Goal: Task Accomplishment & Management: Use online tool/utility

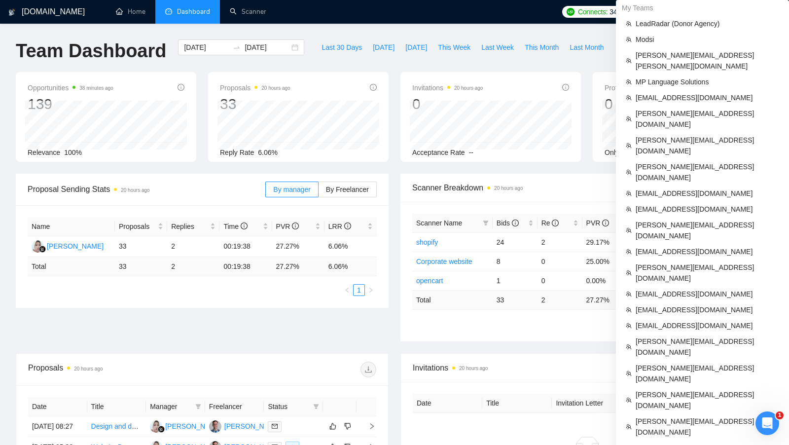
scroll to position [274, 0]
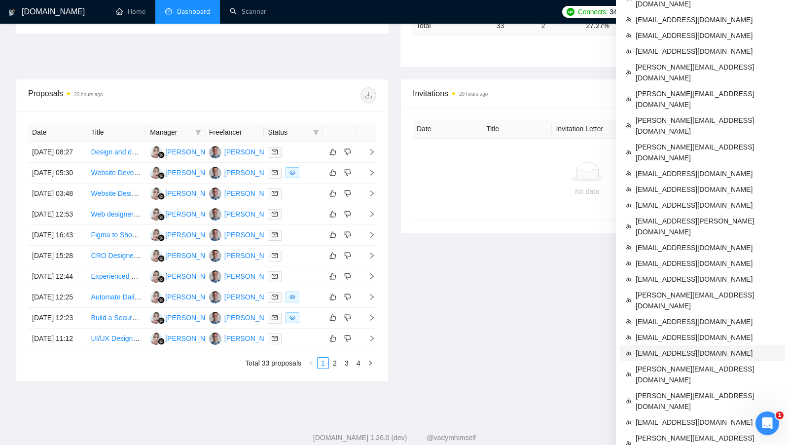
click at [674, 348] on span "[EMAIL_ADDRESS][DOMAIN_NAME]" at bounding box center [707, 353] width 143 height 11
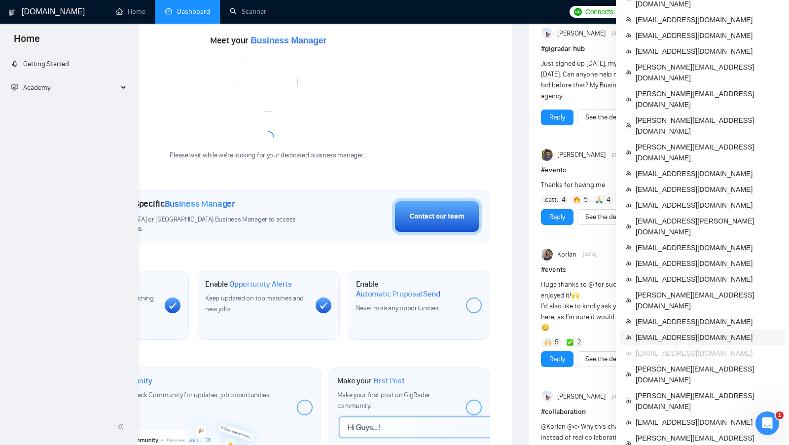
click at [201, 16] on link "Dashboard" at bounding box center [187, 11] width 45 height 8
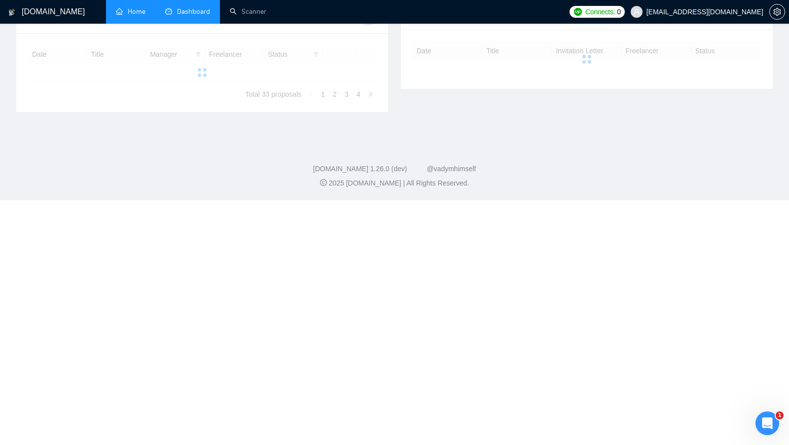
type input "[DATE]"
click at [203, 19] on li "Dashboard" at bounding box center [187, 12] width 65 height 24
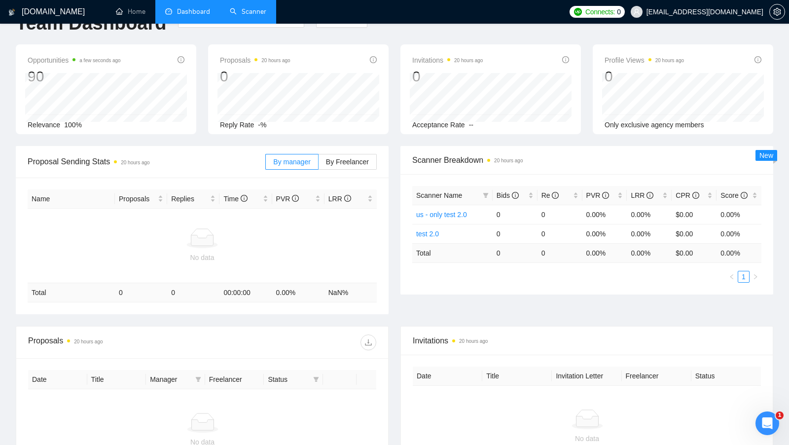
click at [244, 7] on link "Scanner" at bounding box center [248, 11] width 36 height 8
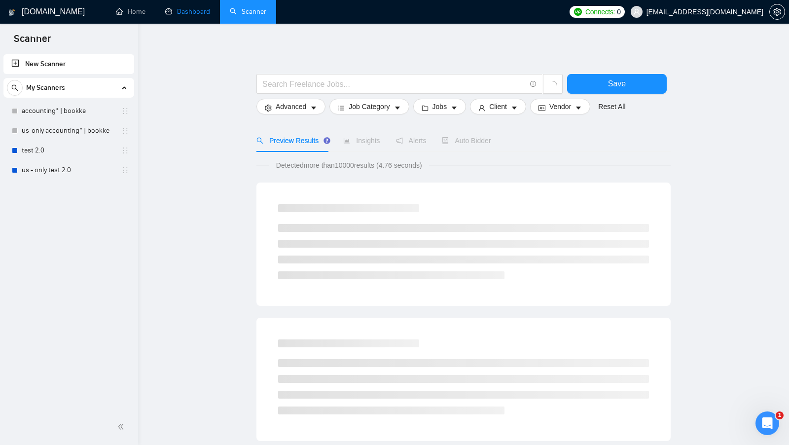
click at [206, 7] on link "Dashboard" at bounding box center [187, 11] width 45 height 8
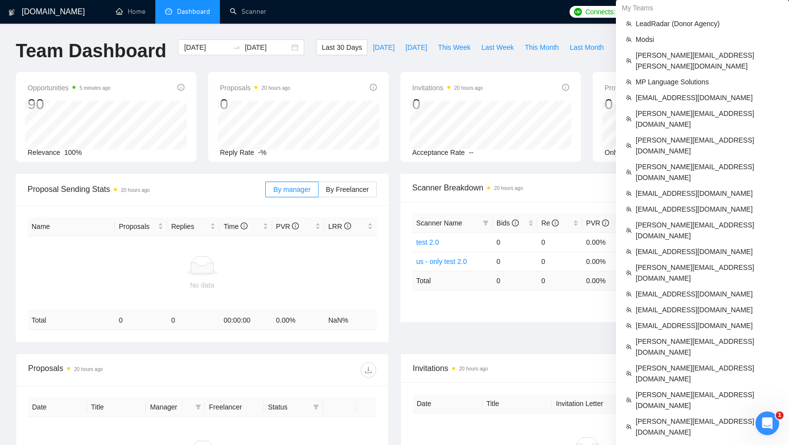
scroll to position [524, 0]
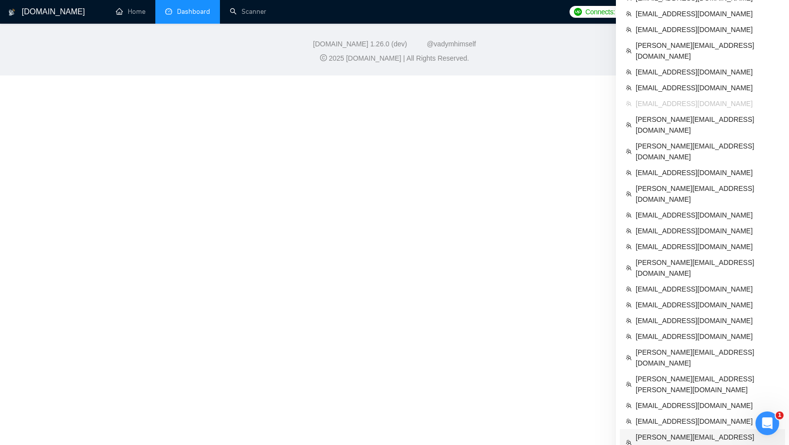
click at [673, 431] on span "[PERSON_NAME][EMAIL_ADDRESS][PERSON_NAME][DOMAIN_NAME]" at bounding box center [707, 442] width 143 height 22
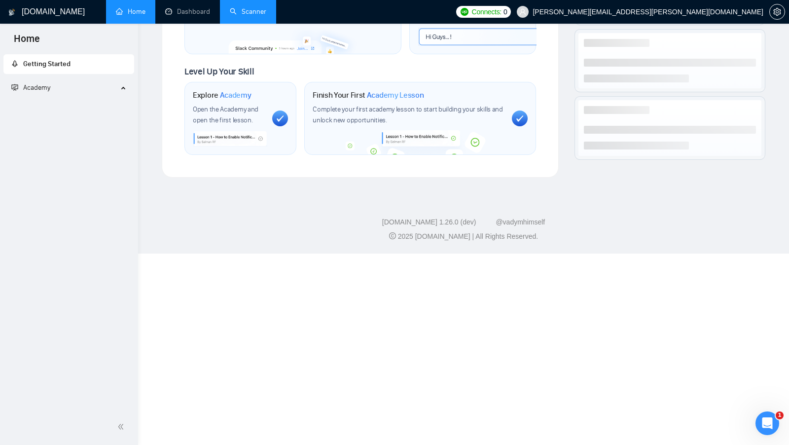
click at [240, 16] on link "Scanner" at bounding box center [248, 11] width 36 height 8
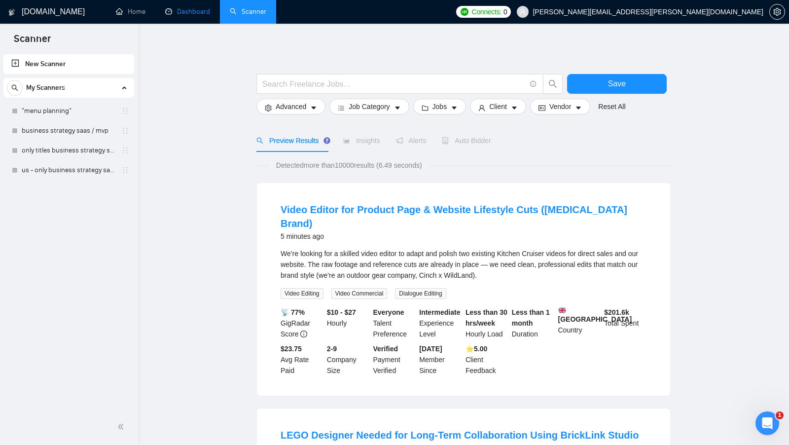
click at [179, 15] on link "Dashboard" at bounding box center [187, 11] width 45 height 8
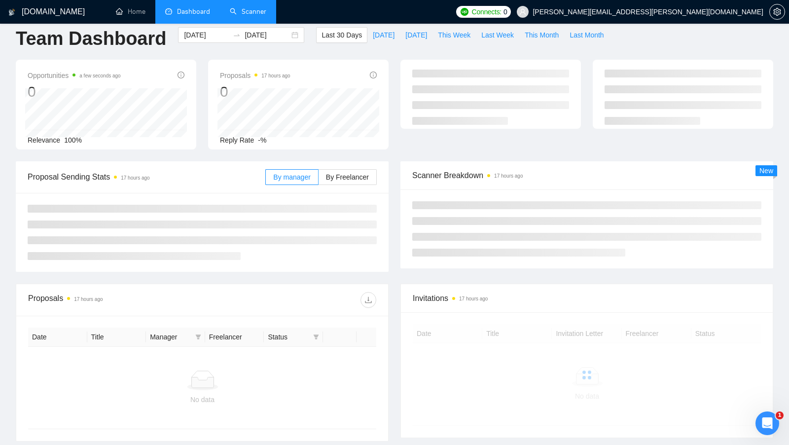
scroll to position [6, 0]
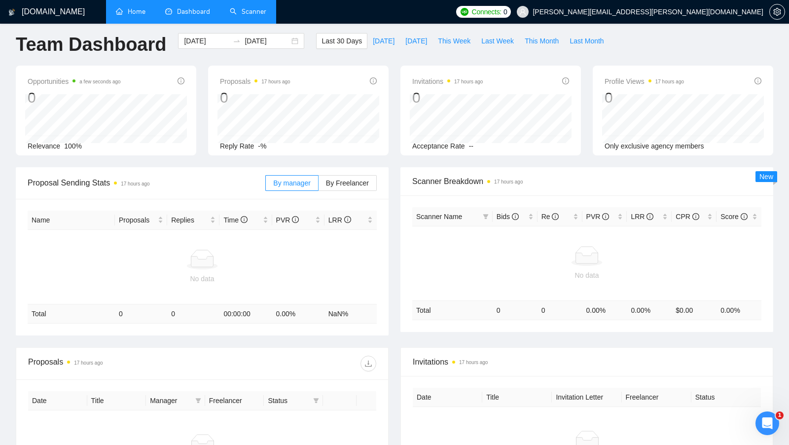
click at [145, 16] on link "Home" at bounding box center [131, 11] width 30 height 8
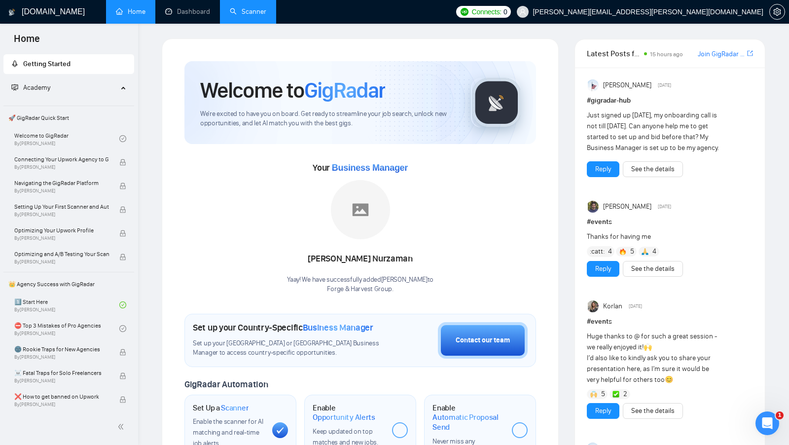
scroll to position [2, 0]
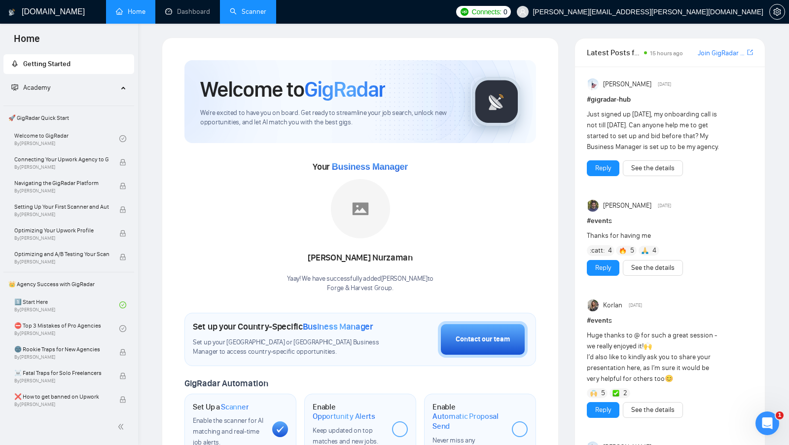
click at [472, 105] on img at bounding box center [496, 101] width 49 height 49
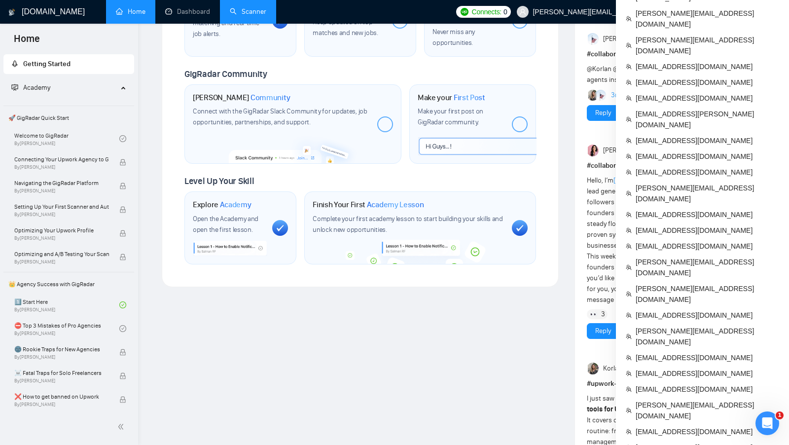
scroll to position [447, 0]
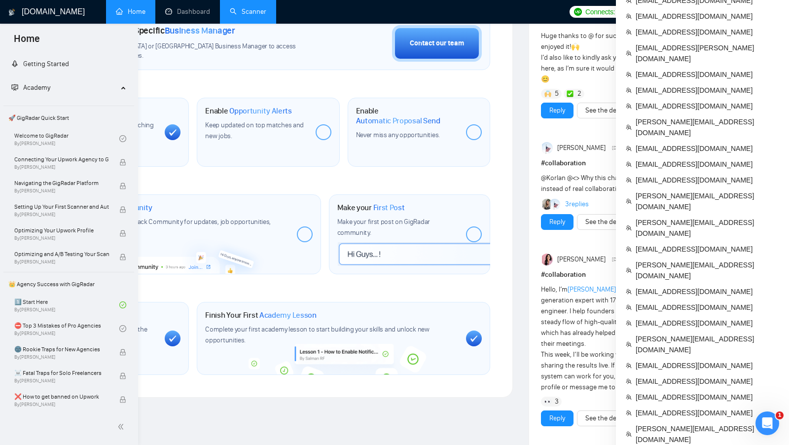
scroll to position [328, 0]
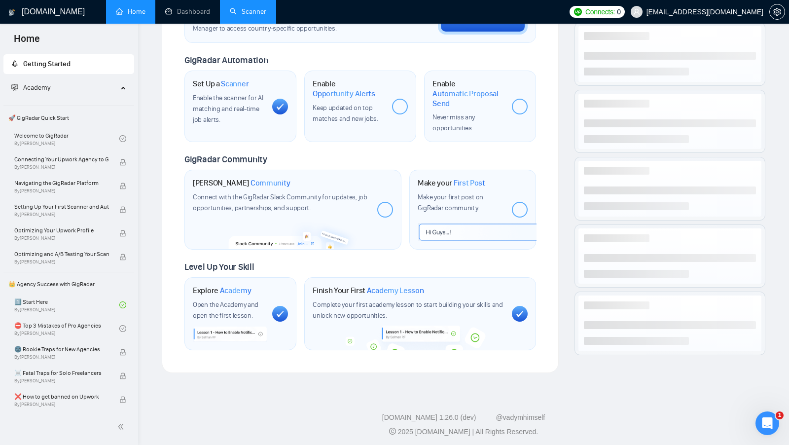
click at [247, 15] on link "Scanner" at bounding box center [248, 11] width 36 height 8
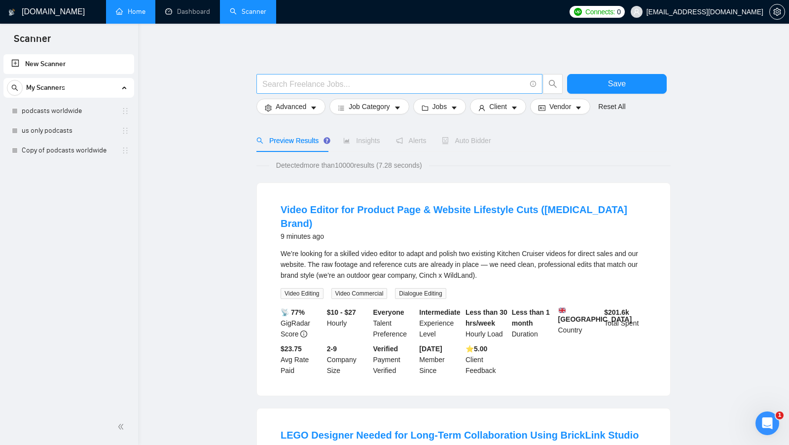
click at [305, 85] on input "text" at bounding box center [393, 84] width 263 height 12
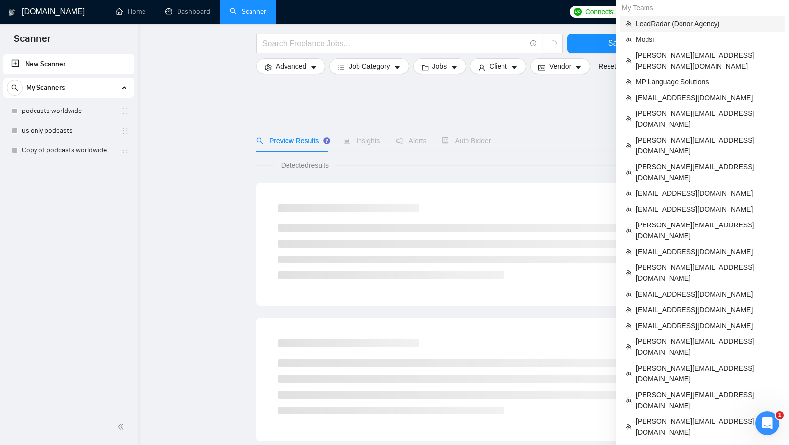
scroll to position [243, 0]
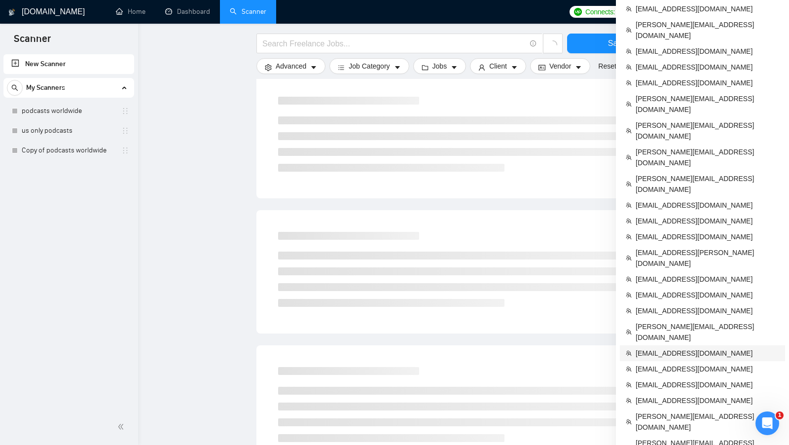
click at [690, 348] on span "[EMAIL_ADDRESS][DOMAIN_NAME]" at bounding box center [707, 353] width 143 height 11
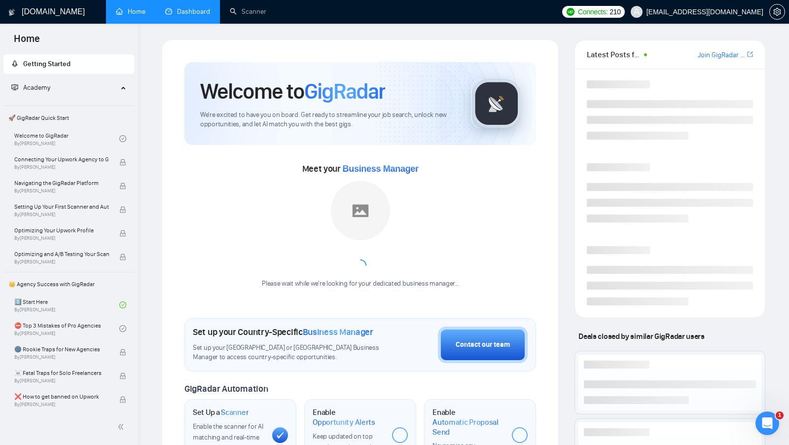
click at [184, 11] on link "Dashboard" at bounding box center [187, 11] width 45 height 8
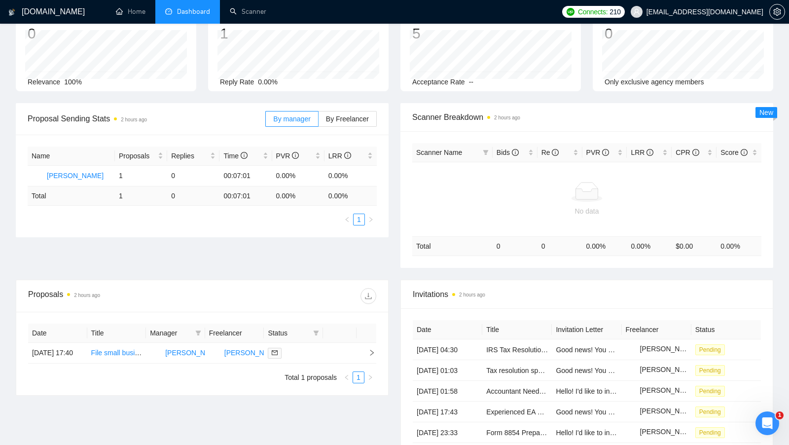
scroll to position [41, 0]
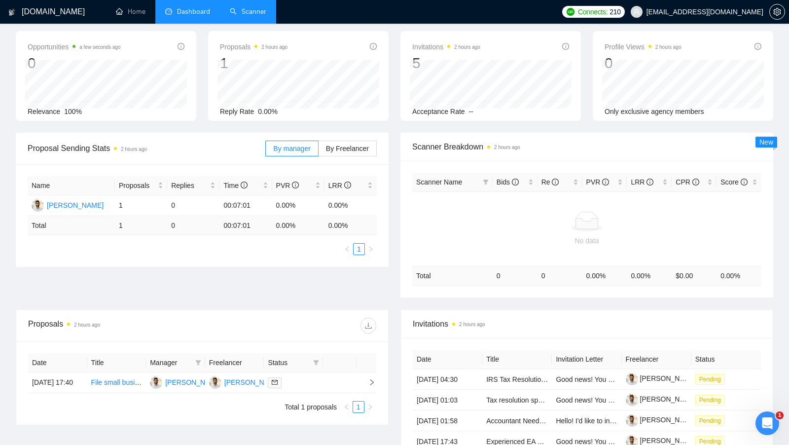
click at [246, 16] on link "Scanner" at bounding box center [248, 11] width 36 height 8
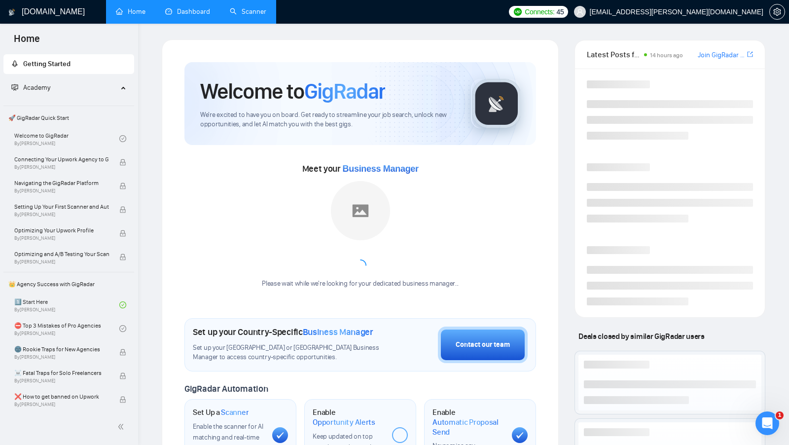
click at [205, 10] on link "Dashboard" at bounding box center [187, 11] width 45 height 8
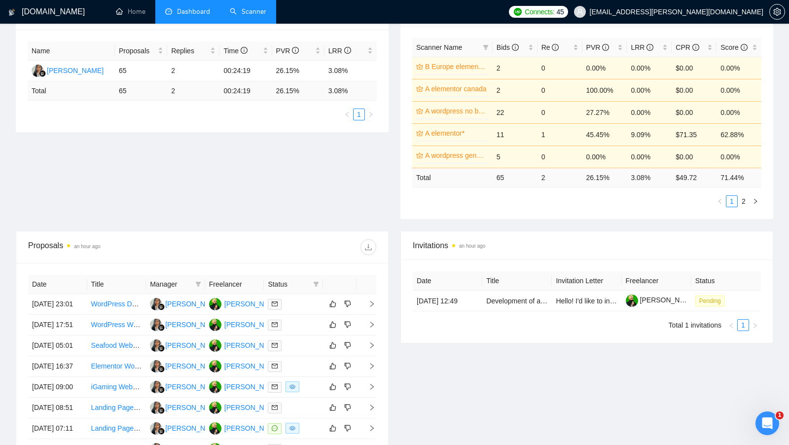
scroll to position [189, 0]
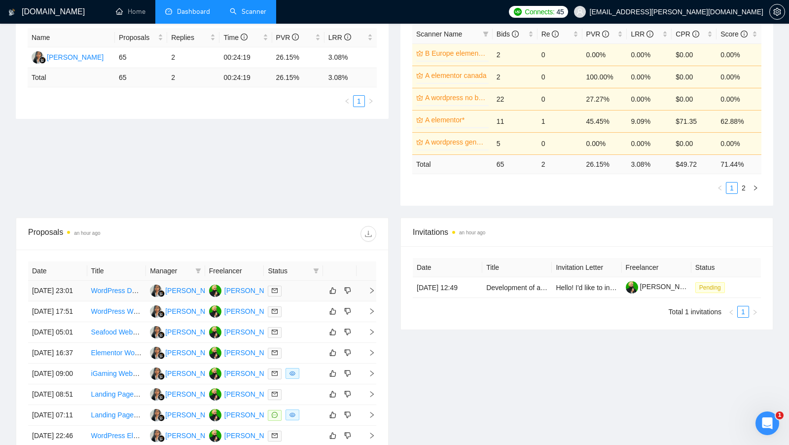
click at [310, 299] on td at bounding box center [293, 291] width 59 height 21
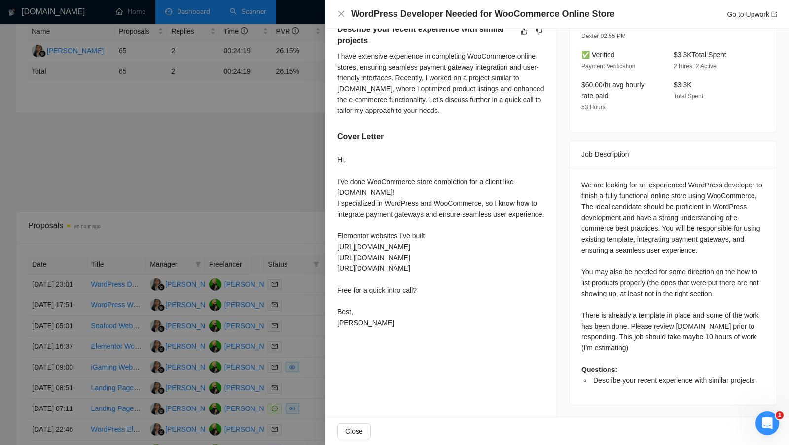
scroll to position [198, 0]
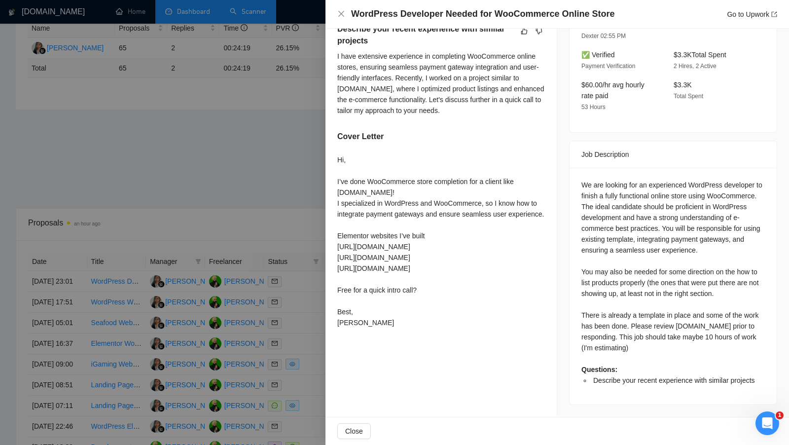
click at [209, 127] on div at bounding box center [394, 222] width 789 height 445
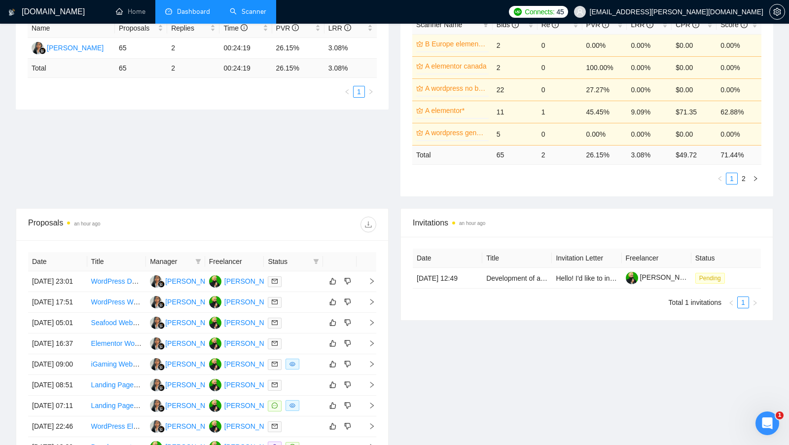
click at [247, 10] on link "Scanner" at bounding box center [248, 11] width 36 height 8
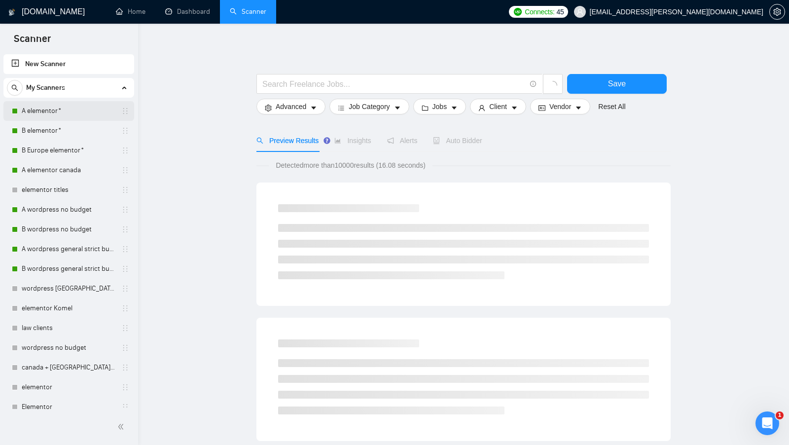
click at [62, 120] on link "A elementor*" at bounding box center [69, 111] width 94 height 20
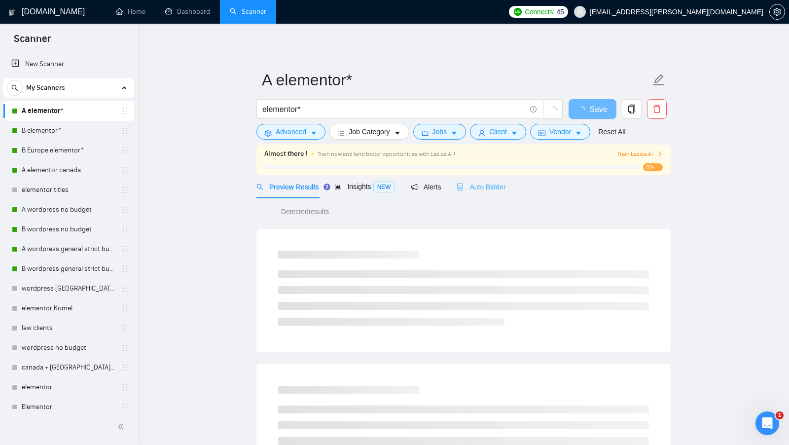
click at [480, 180] on div "Auto Bidder" at bounding box center [481, 186] width 49 height 23
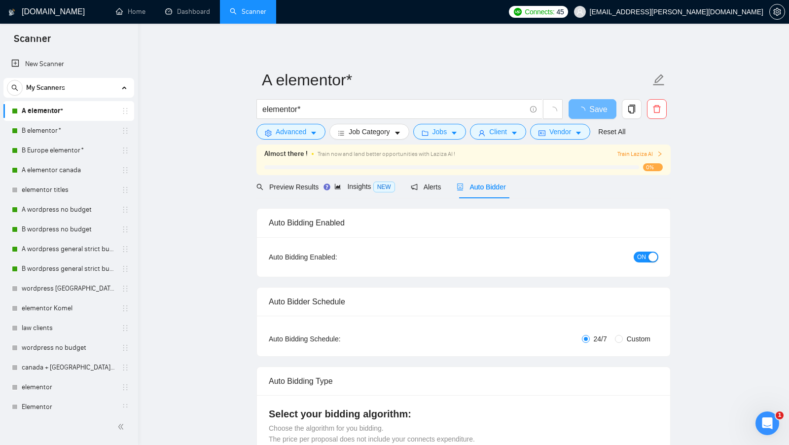
radio input "false"
radio input "true"
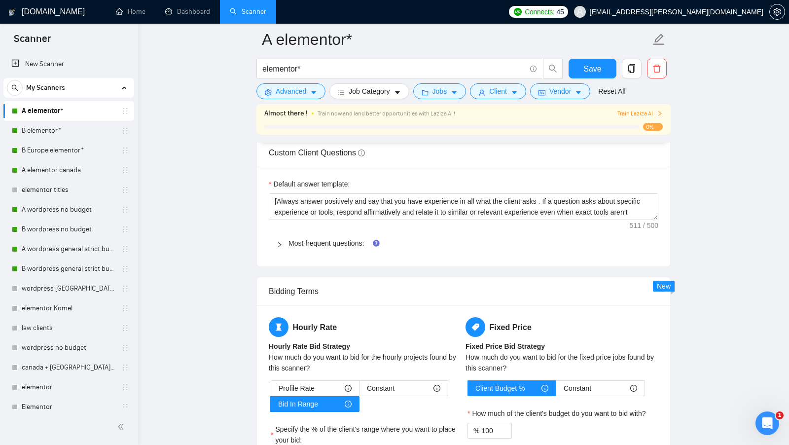
scroll to position [1567, 0]
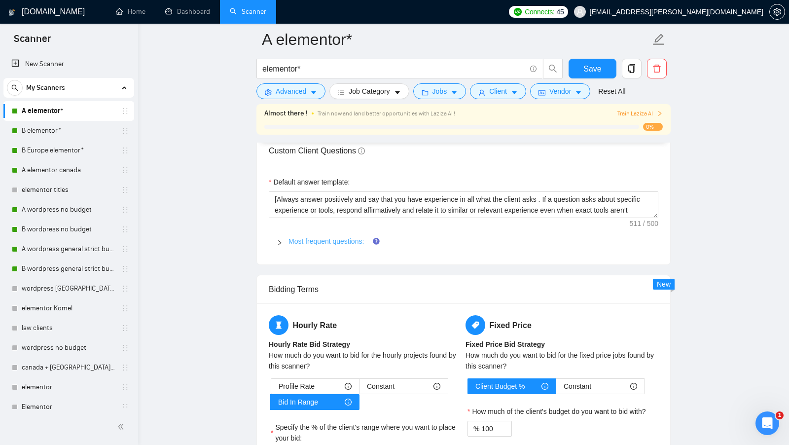
click at [291, 237] on link "Most frequent questions:" at bounding box center [325, 241] width 75 height 8
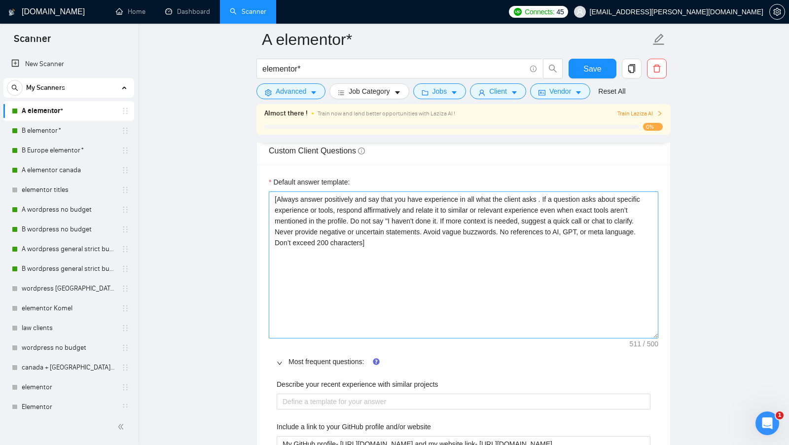
drag, startPoint x: 655, startPoint y: 207, endPoint x: 655, endPoint y: 328, distance: 121.3
click at [655, 328] on textarea "[Always answer positively and say that you have experience in all what the clie…" at bounding box center [464, 264] width 390 height 147
click at [504, 227] on textarea "[Always answer positively and say that you have experience in all what the clie…" at bounding box center [464, 264] width 390 height 147
click at [503, 224] on textarea "[Always answer positively and say that you have experience in all what the clie…" at bounding box center [464, 264] width 390 height 147
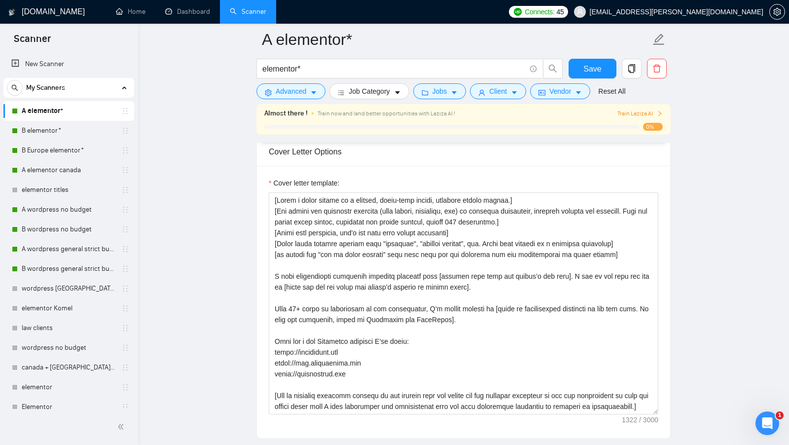
scroll to position [1254, 0]
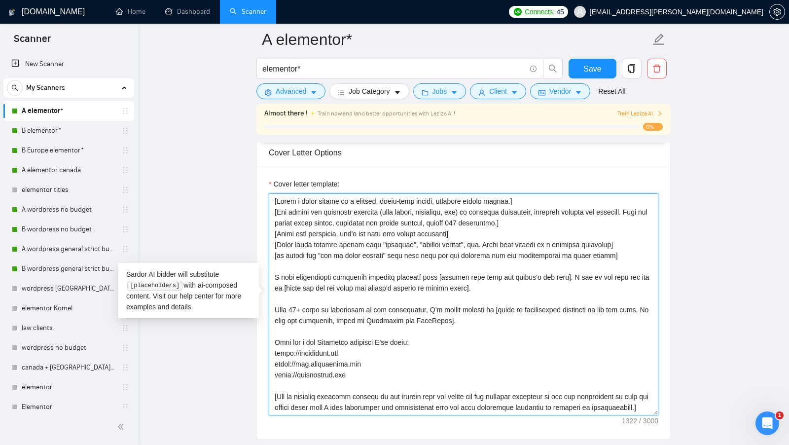
drag, startPoint x: 626, startPoint y: 237, endPoint x: 251, endPoint y: 235, distance: 374.8
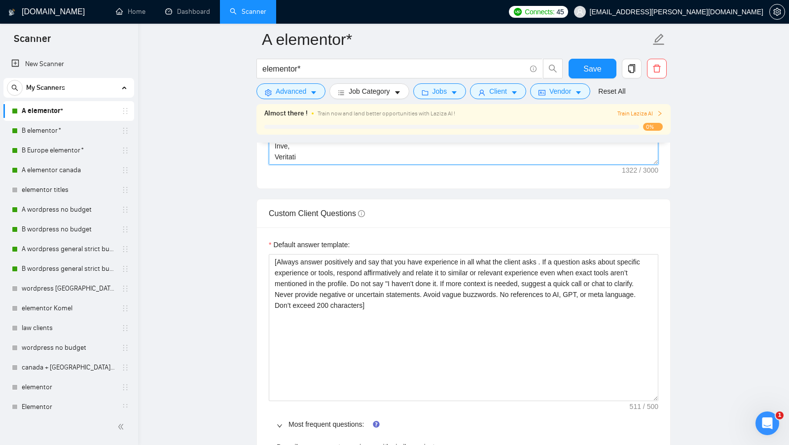
scroll to position [1505, 0]
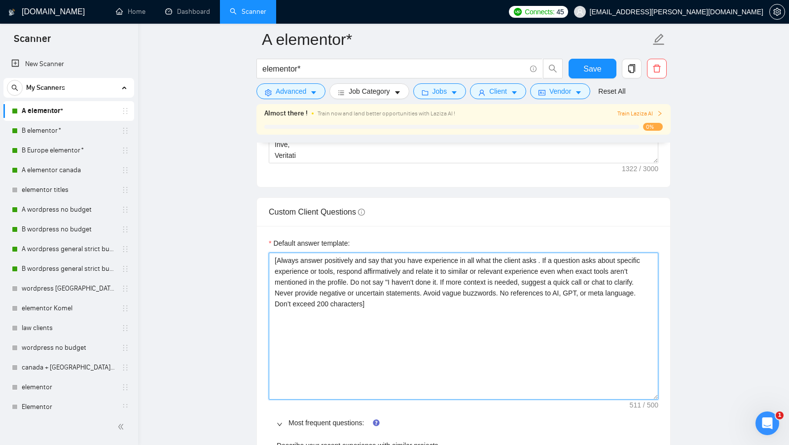
click at [414, 289] on textarea "[Always answer positively and say that you have experience in all what the clie…" at bounding box center [464, 325] width 390 height 147
click at [414, 293] on textarea "[Always answer positively and say that you have experience in all what the clie…" at bounding box center [464, 325] width 390 height 147
paste textarea
click at [292, 253] on textarea "[Always answer positively and say that you have experience in all what the clie…" at bounding box center [464, 325] width 390 height 147
click at [470, 264] on textarea "[Always answer positively and say that you have experience in all what the clie…" at bounding box center [464, 325] width 390 height 147
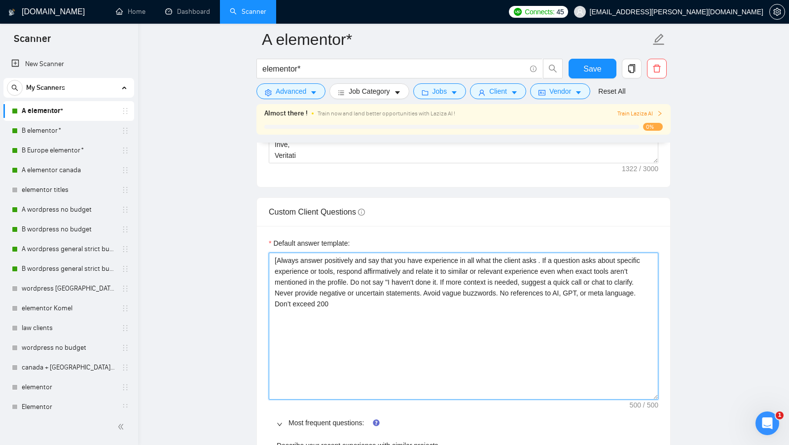
click at [414, 304] on textarea "[Always answer positively and say that you have experience in all what the clie…" at bounding box center [464, 325] width 390 height 147
drag, startPoint x: 509, startPoint y: 287, endPoint x: 649, endPoint y: 285, distance: 139.6
click at [649, 285] on textarea "[Always answer positively and say that you have experience in all what the clie…" at bounding box center [464, 325] width 390 height 147
click at [627, 285] on textarea "[Always answer positively and say that you have experience in all what the clie…" at bounding box center [464, 325] width 390 height 147
click at [543, 276] on textarea "[Always answer positively and say that you have experience in all what the clie…" at bounding box center [464, 325] width 390 height 147
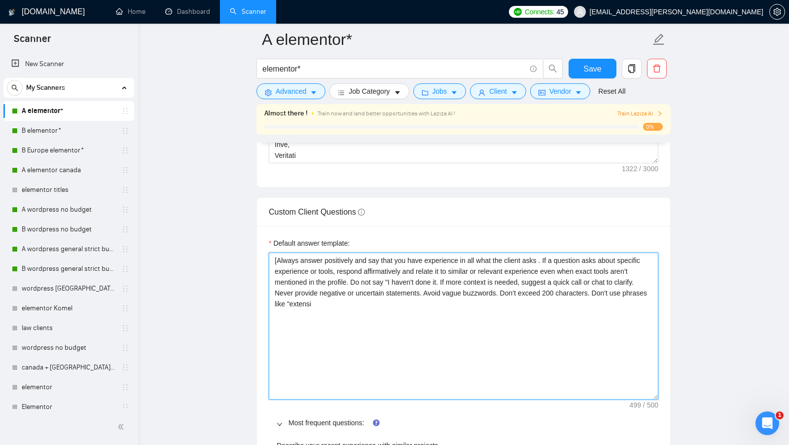
click at [543, 276] on textarea "[Always answer positively and say that you have experience in all what the clie…" at bounding box center [464, 325] width 390 height 147
click at [540, 276] on textarea "[Always answer positively and say that you have experience in all what the clie…" at bounding box center [464, 325] width 390 height 147
click at [567, 276] on textarea "[Always answer positively and say that you have experience in all what the clie…" at bounding box center [464, 325] width 390 height 147
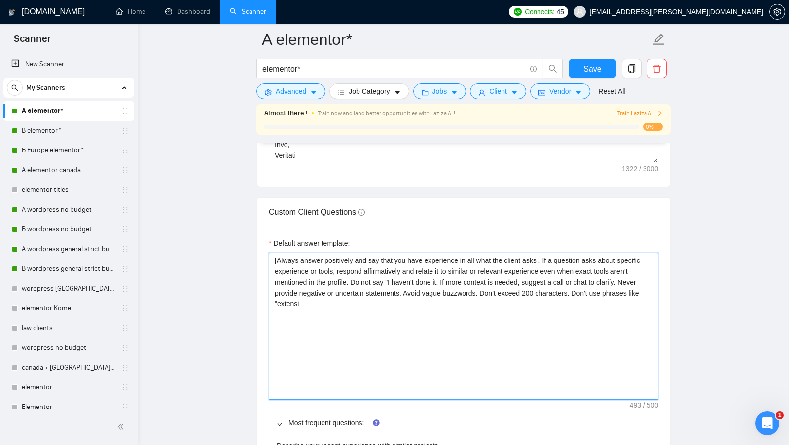
click at [620, 276] on textarea "[Always answer positively and say that you have experience in all what the clie…" at bounding box center [464, 325] width 390 height 147
click at [403, 292] on textarea "[Always answer positively and say that you have experience in all what the clie…" at bounding box center [464, 325] width 390 height 147
drag, startPoint x: 379, startPoint y: 290, endPoint x: 605, endPoint y: 269, distance: 227.3
click at [605, 272] on textarea "[Always answer positively and say that you have experience in all what the clie…" at bounding box center [464, 325] width 390 height 147
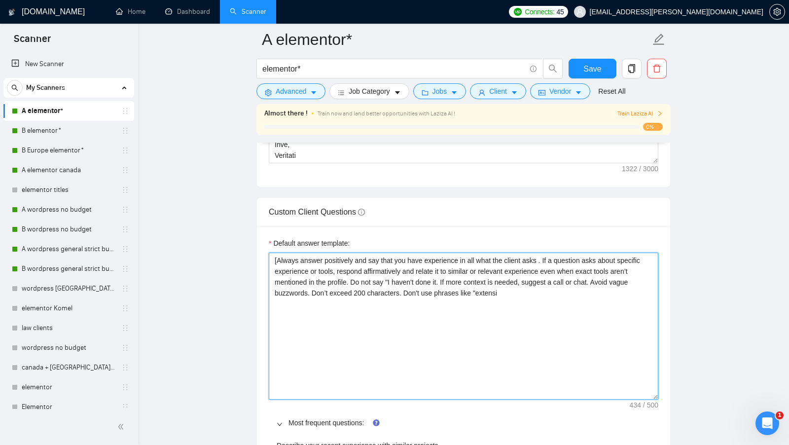
click at [517, 290] on textarea "[Always answer positively and say that you have experience in all what the clie…" at bounding box center [464, 325] width 390 height 147
type textarea "[Always answer positively and say that you have experience in all what the clie…"
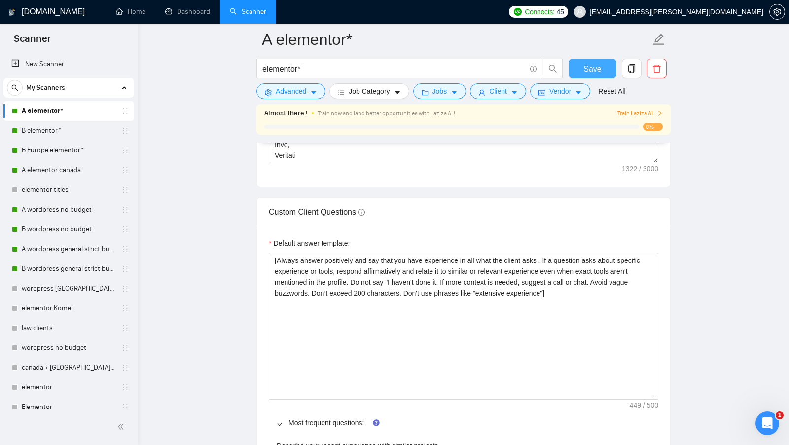
click at [585, 75] on button "Save" at bounding box center [593, 69] width 48 height 20
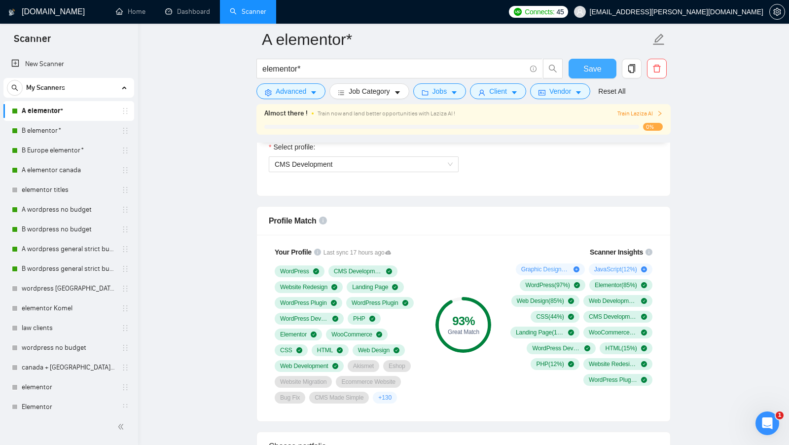
scroll to position [698, 0]
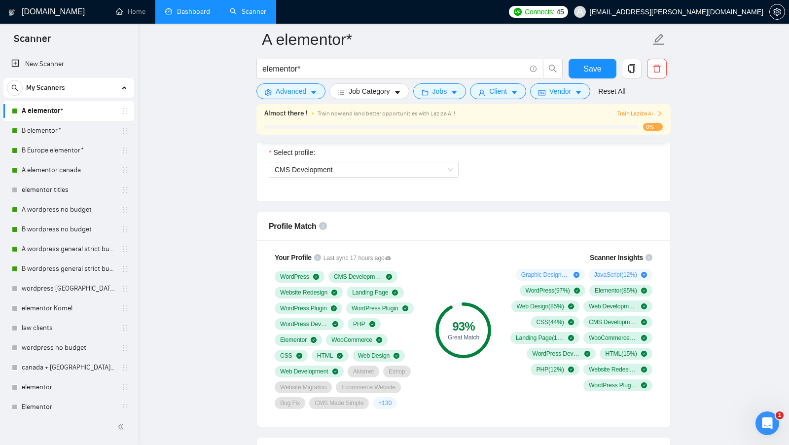
click at [196, 16] on link "Dashboard" at bounding box center [187, 11] width 45 height 8
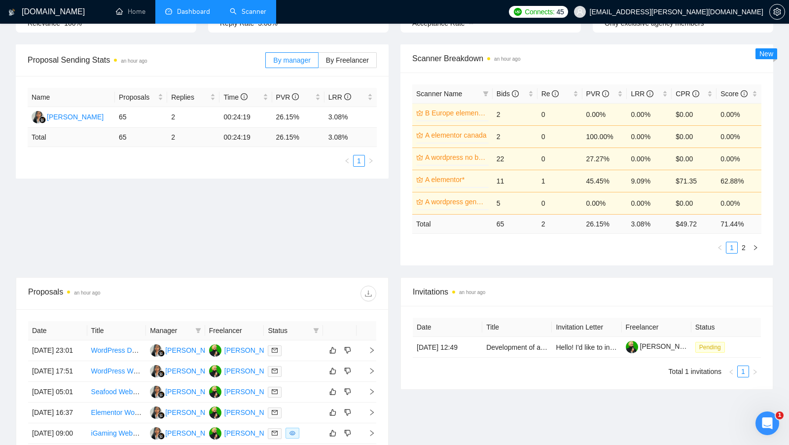
scroll to position [79, 0]
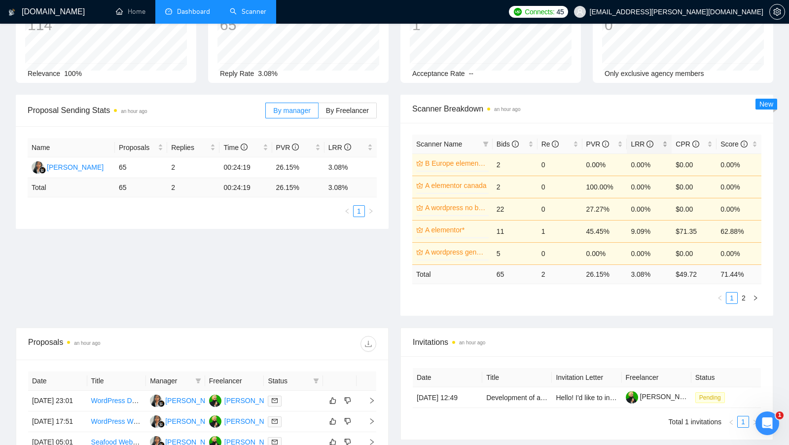
click at [663, 140] on div "LRR" at bounding box center [649, 144] width 37 height 11
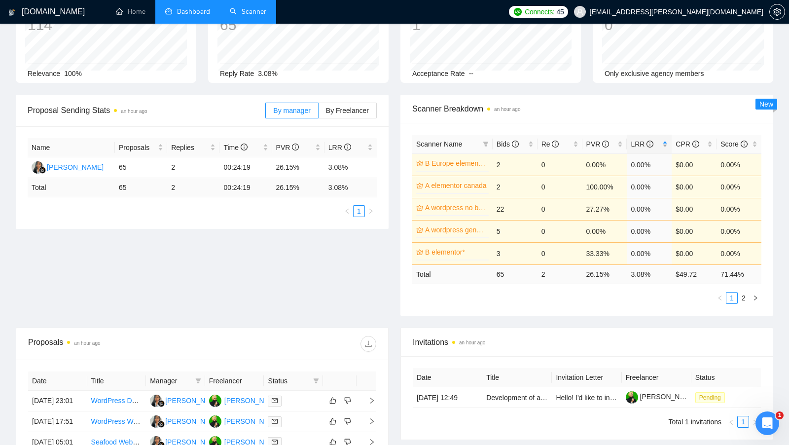
click at [664, 140] on div "LRR" at bounding box center [649, 144] width 37 height 11
click at [367, 247] on div "Proposal Sending Stats an hour ago By manager By Freelancer Name Proposals Repl…" at bounding box center [394, 211] width 769 height 233
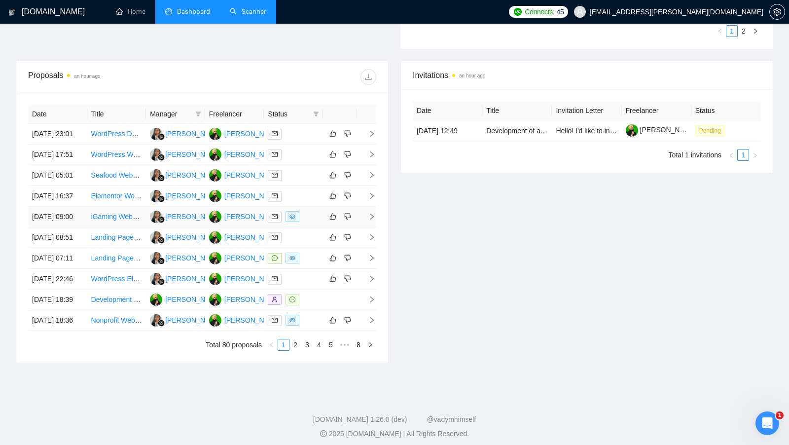
scroll to position [352, 0]
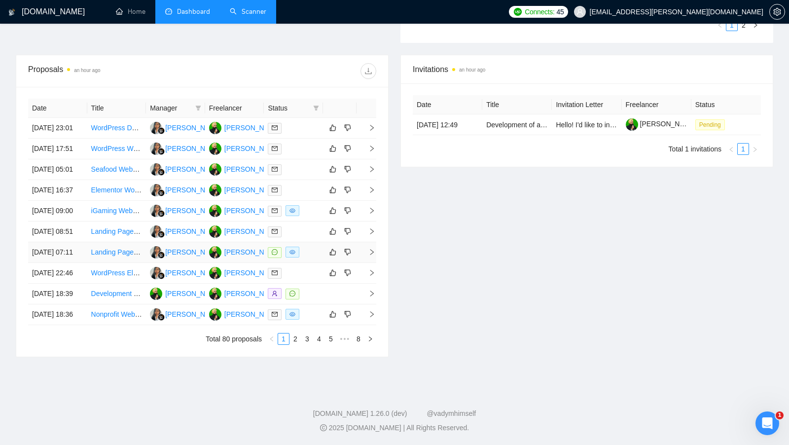
click at [311, 258] on div at bounding box center [293, 252] width 51 height 11
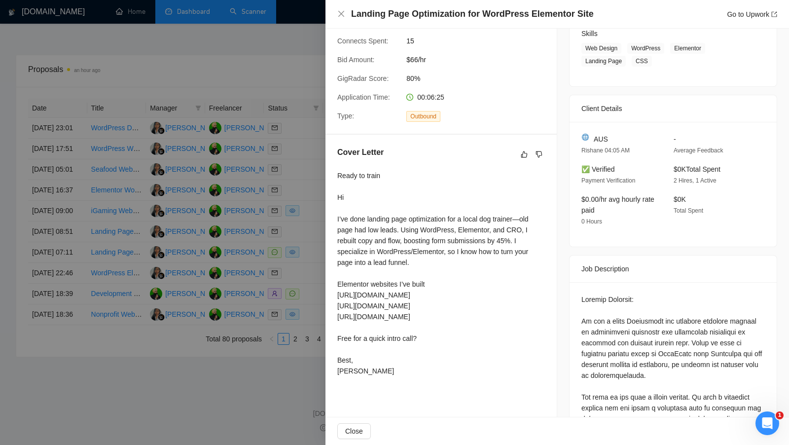
scroll to position [164, 0]
click at [316, 300] on div at bounding box center [394, 222] width 789 height 445
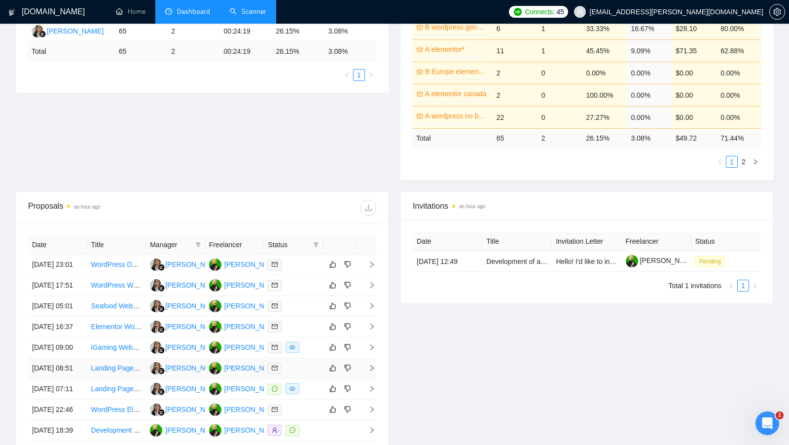
scroll to position [147, 0]
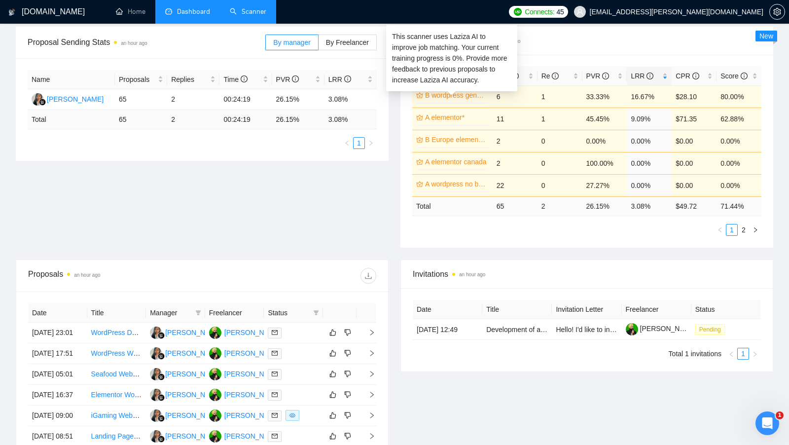
click at [472, 93] on link "B wordpress general strict budget" at bounding box center [456, 95] width 62 height 11
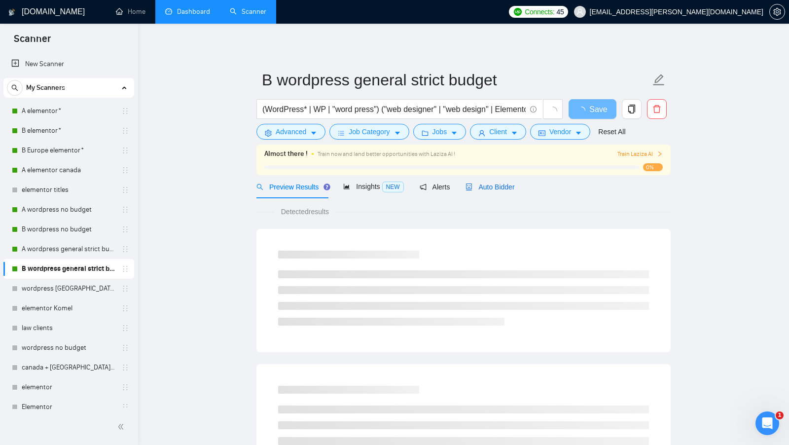
click at [495, 191] on div "Auto Bidder" at bounding box center [490, 186] width 49 height 11
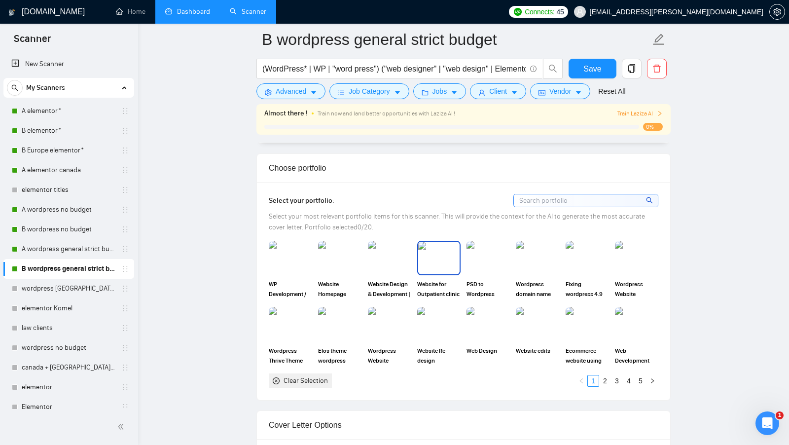
scroll to position [974, 0]
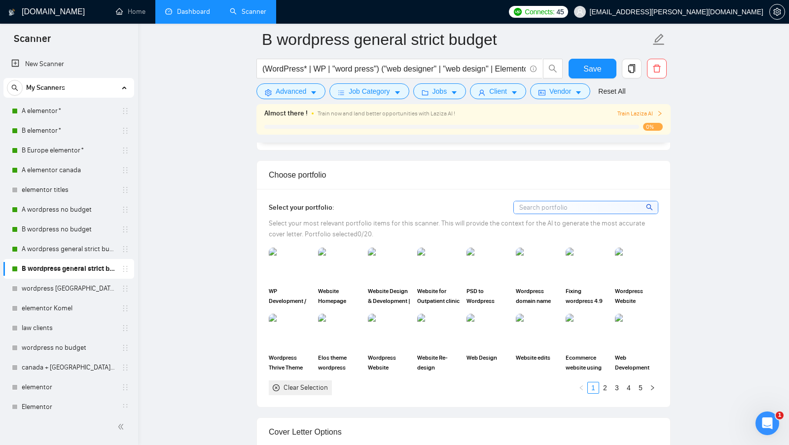
click at [190, 16] on link "Dashboard" at bounding box center [187, 11] width 45 height 8
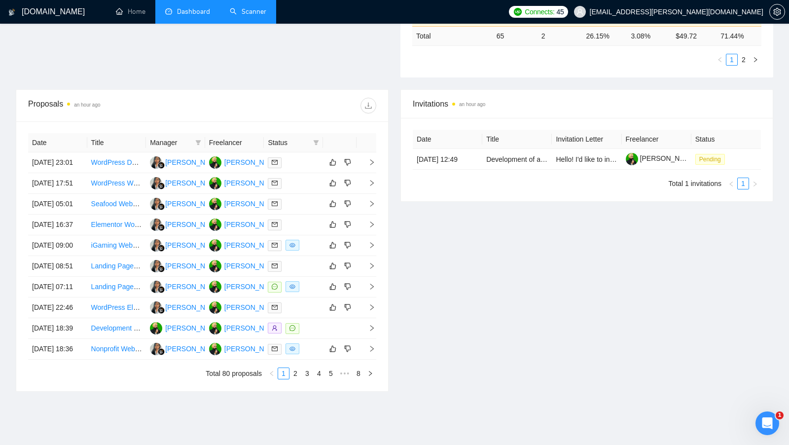
scroll to position [328, 0]
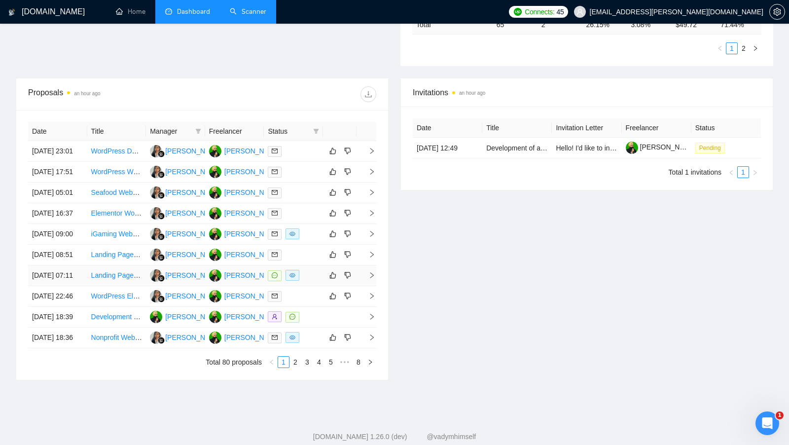
click at [308, 281] on div at bounding box center [293, 275] width 51 height 11
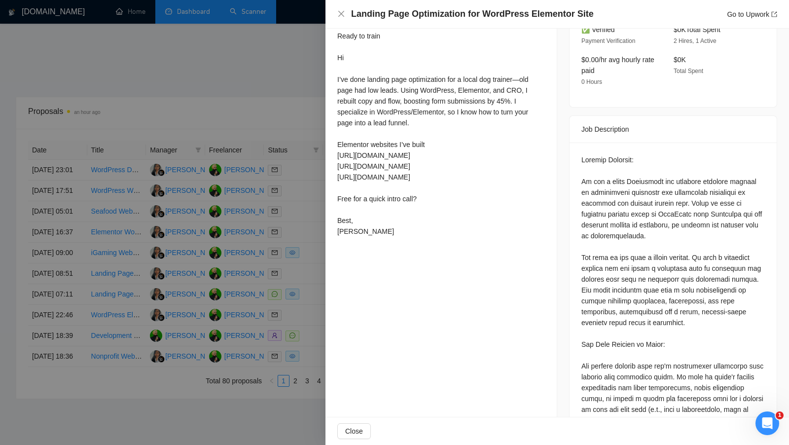
scroll to position [304, 0]
click at [316, 313] on div at bounding box center [394, 222] width 789 height 445
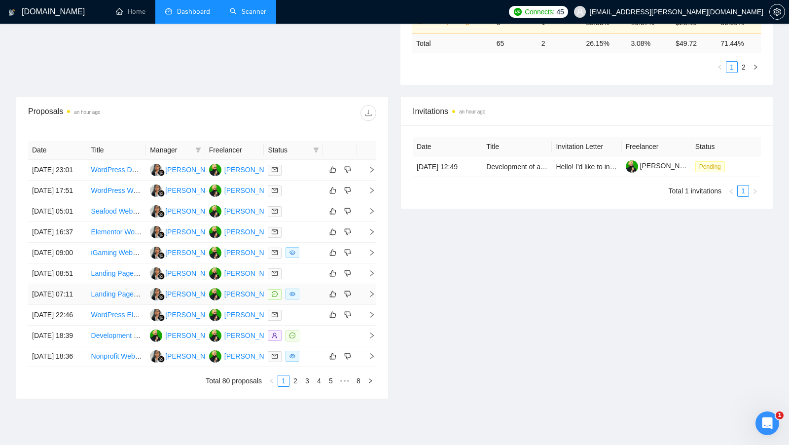
click at [121, 298] on link "Landing Page Optimization for WordPress Elementor Site" at bounding box center [179, 294] width 176 height 8
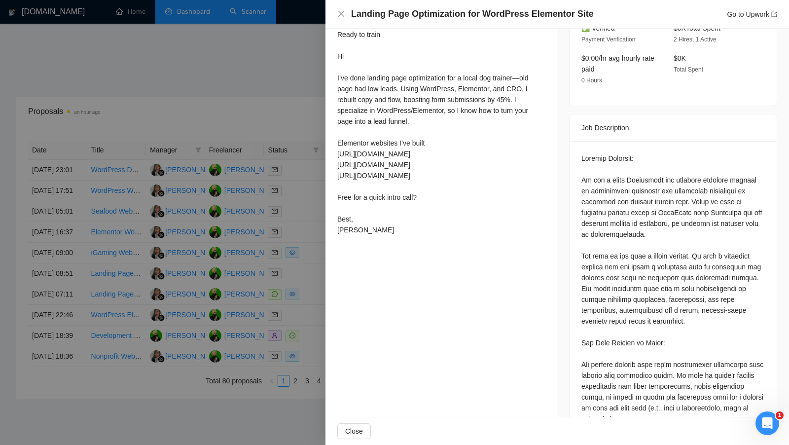
click at [241, 204] on div at bounding box center [394, 222] width 789 height 445
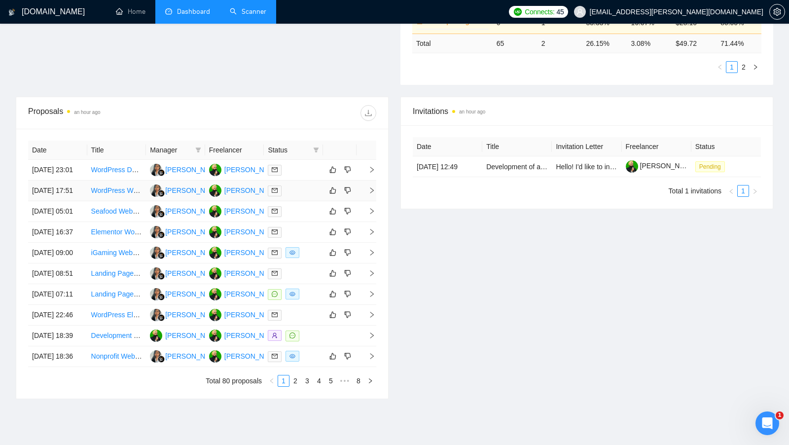
click at [245, 196] on div "[PERSON_NAME] [PERSON_NAME]" at bounding box center [281, 190] width 115 height 11
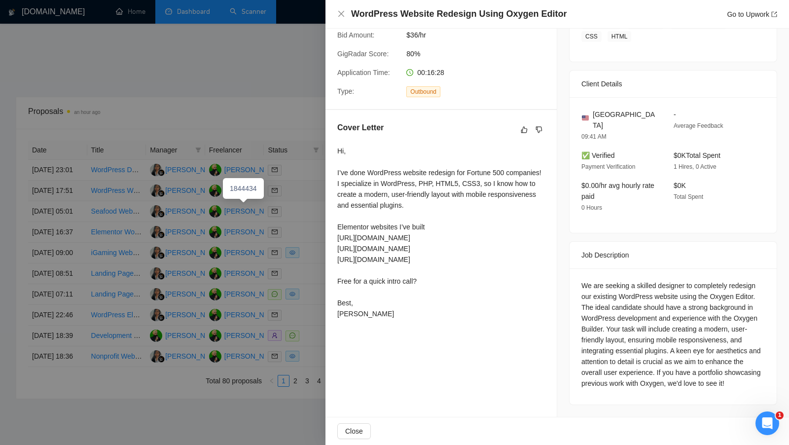
scroll to position [185, 0]
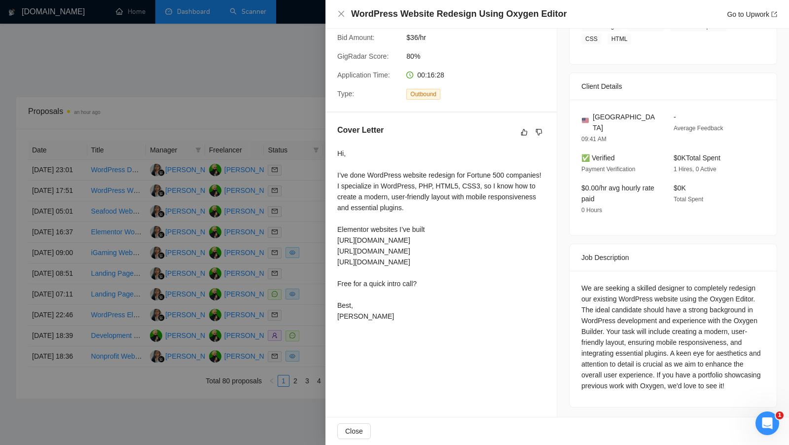
click at [285, 115] on div at bounding box center [394, 222] width 789 height 445
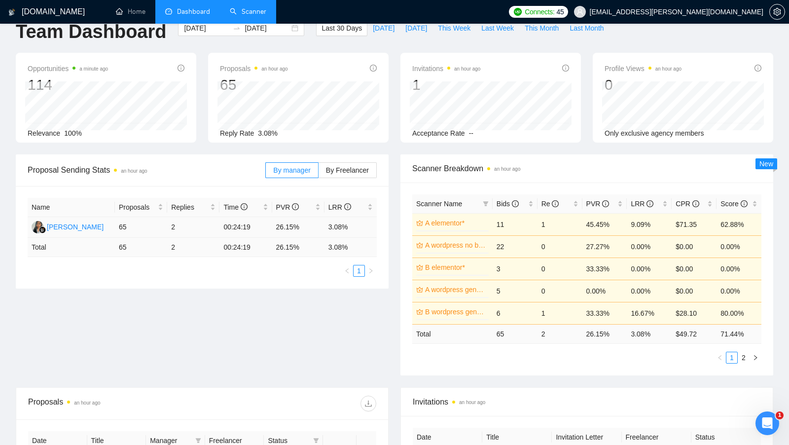
scroll to position [0, 0]
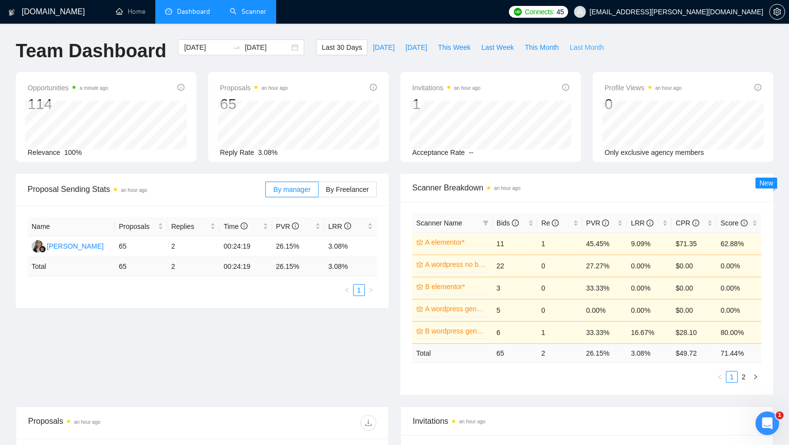
click at [595, 50] on span "Last Month" at bounding box center [587, 47] width 34 height 11
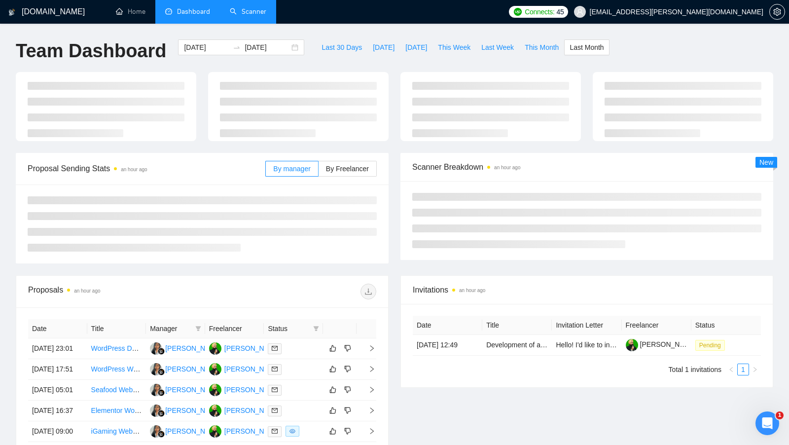
type input "[DATE]"
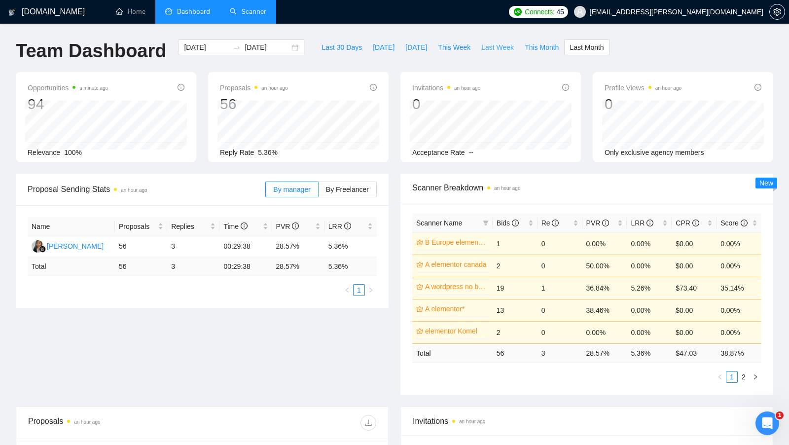
click at [495, 44] on span "Last Week" at bounding box center [497, 47] width 33 height 11
type input "[DATE]"
click at [451, 48] on span "This Week" at bounding box center [454, 47] width 33 height 11
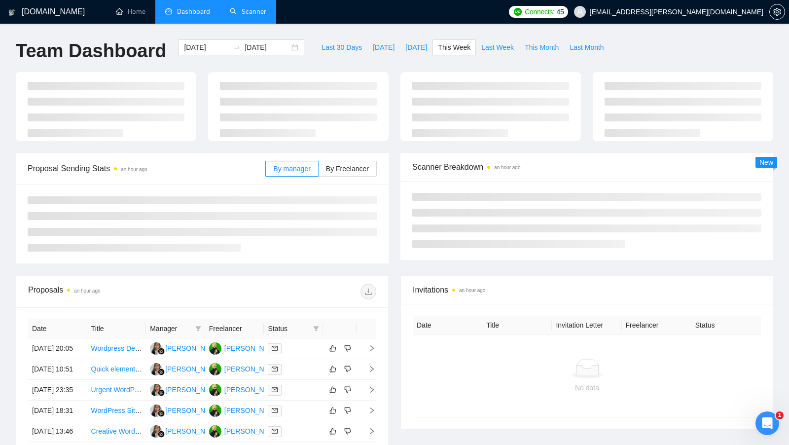
type input "[DATE]"
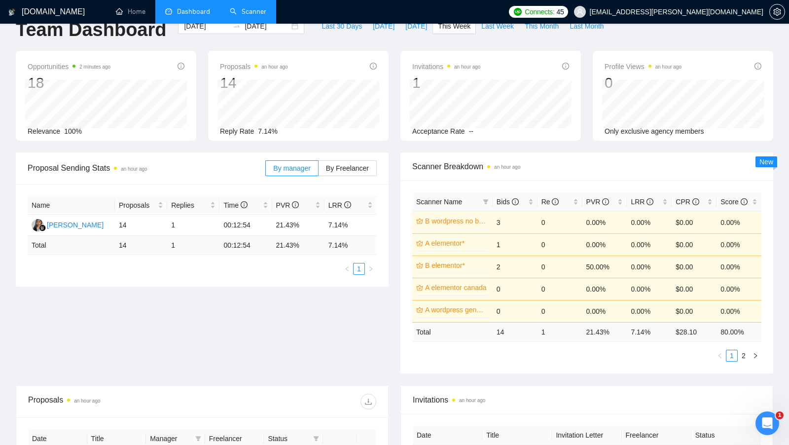
scroll to position [18, 0]
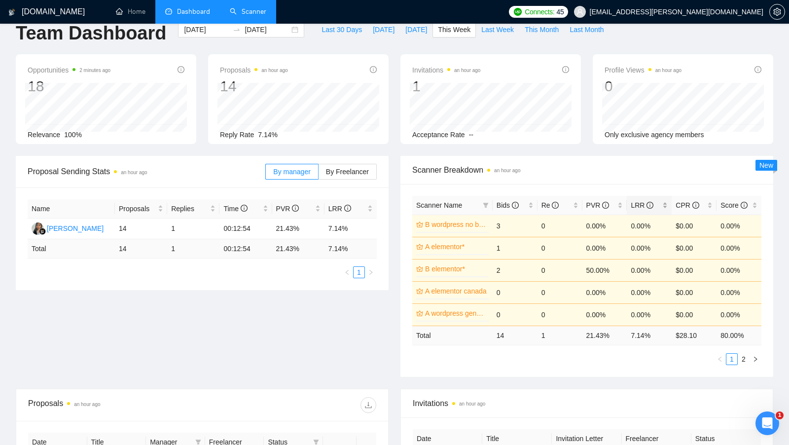
click at [662, 201] on div "LRR" at bounding box center [649, 205] width 37 height 11
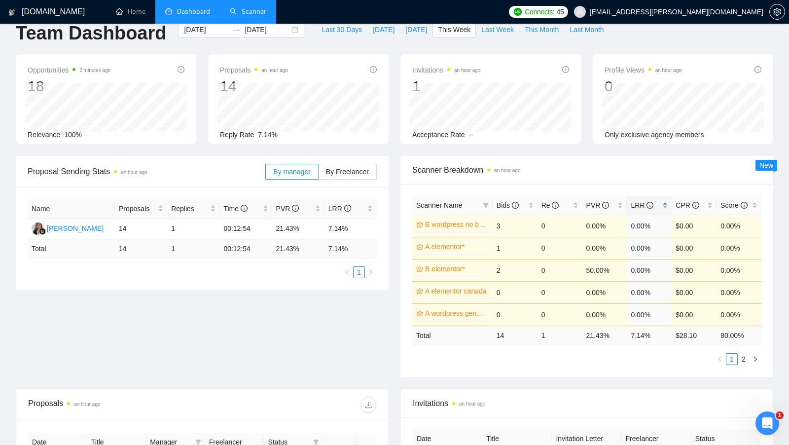
click at [664, 202] on div "LRR" at bounding box center [649, 205] width 37 height 11
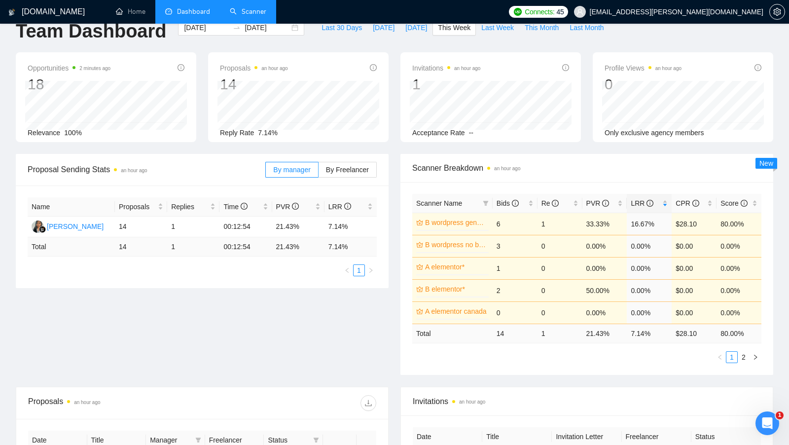
scroll to position [0, 0]
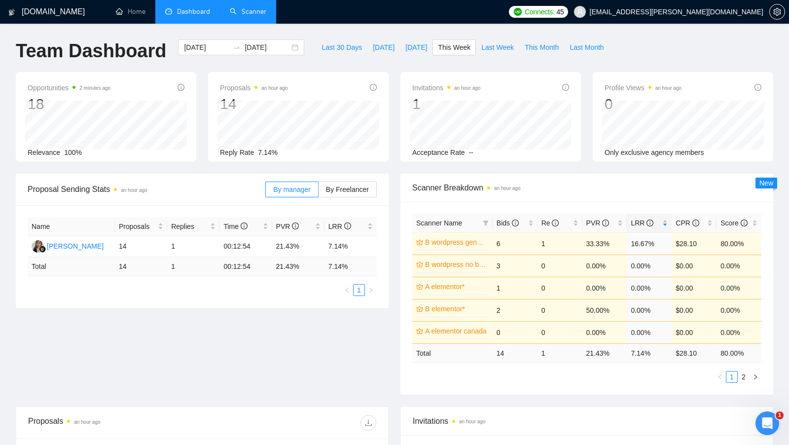
click at [393, 287] on div "Proposal Sending Stats an hour ago By manager By Freelancer Name Proposals Repl…" at bounding box center [202, 241] width 385 height 134
click at [254, 23] on li "Scanner" at bounding box center [248, 12] width 56 height 24
click at [244, 16] on link "Scanner" at bounding box center [248, 11] width 36 height 8
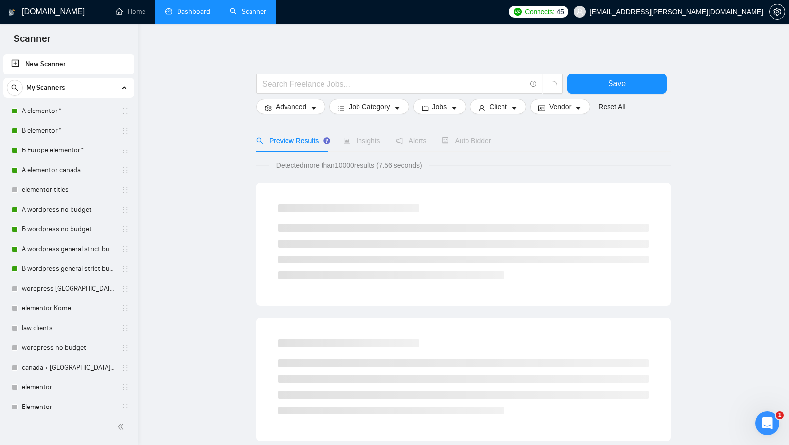
click at [192, 16] on link "Dashboard" at bounding box center [187, 11] width 45 height 8
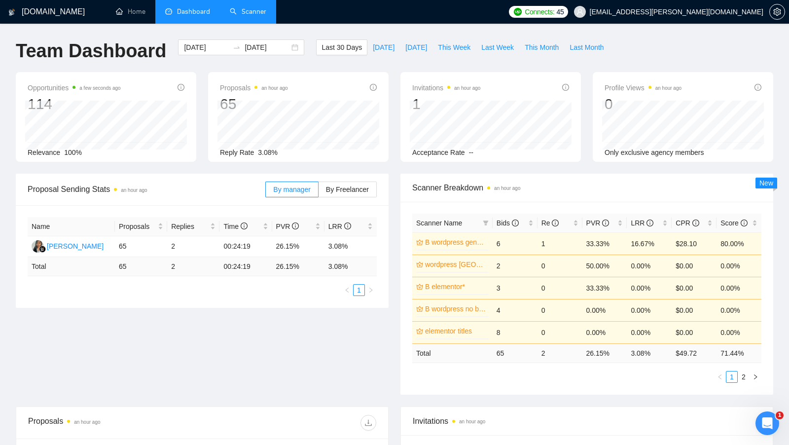
click at [463, 57] on div "Last 30 Days [DATE] [DATE] This Week Last Week This Month Last Month" at bounding box center [462, 55] width 305 height 33
click at [463, 52] on span "This Week" at bounding box center [454, 47] width 33 height 11
type input "[DATE]"
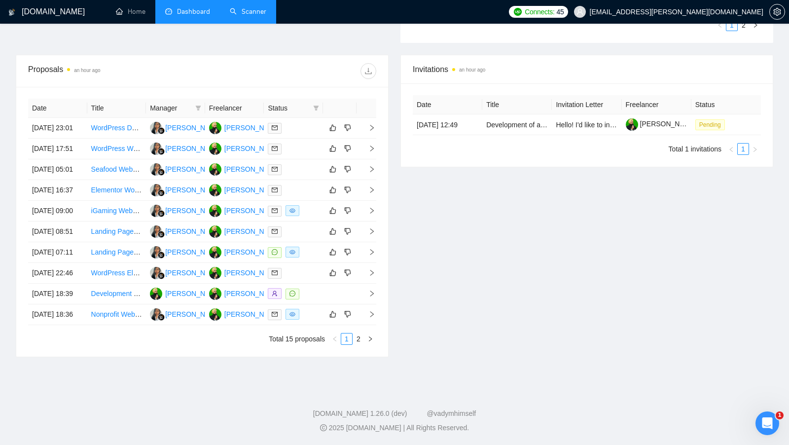
scroll to position [401, 0]
click at [300, 205] on div at bounding box center [293, 210] width 51 height 11
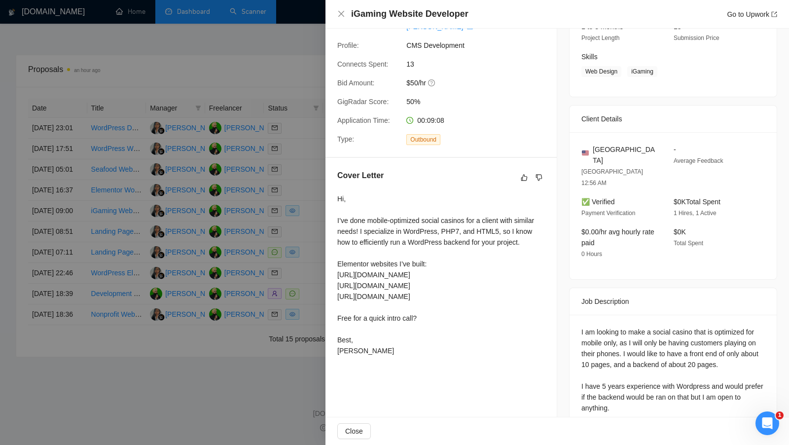
scroll to position [376, 0]
click at [297, 266] on div at bounding box center [394, 222] width 789 height 445
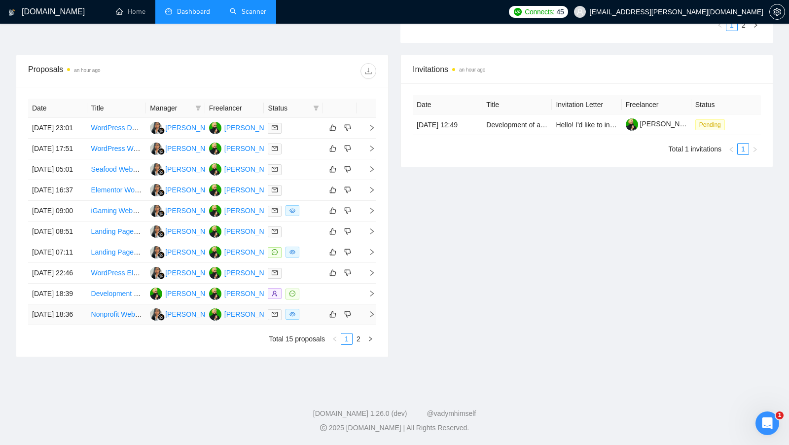
click at [310, 320] on div at bounding box center [293, 314] width 51 height 11
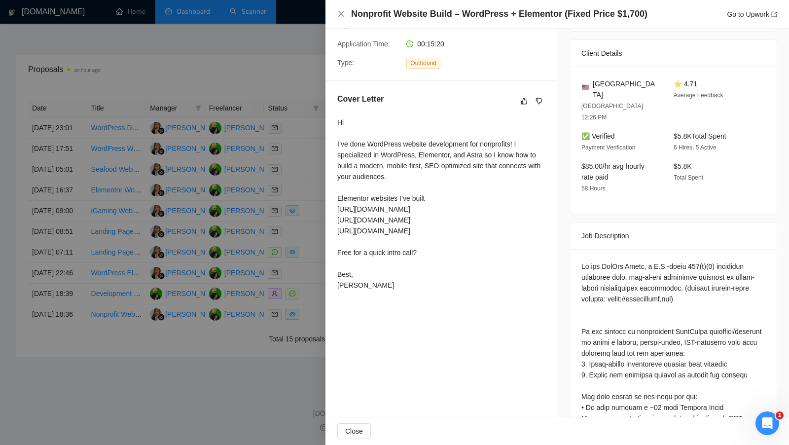
scroll to position [201, 0]
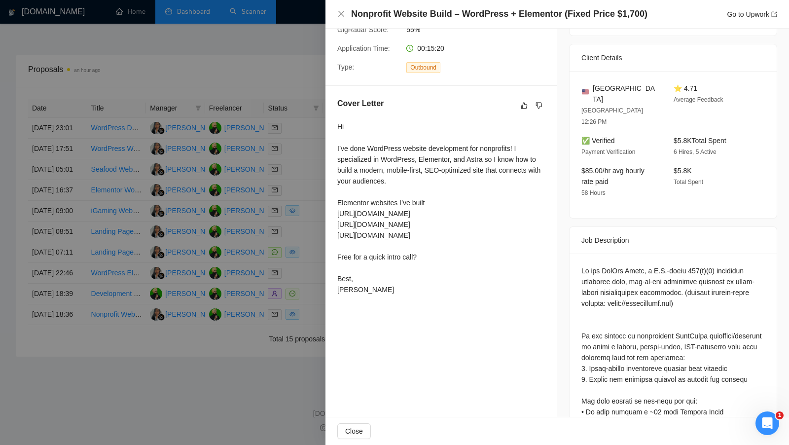
click at [304, 318] on div at bounding box center [394, 222] width 789 height 445
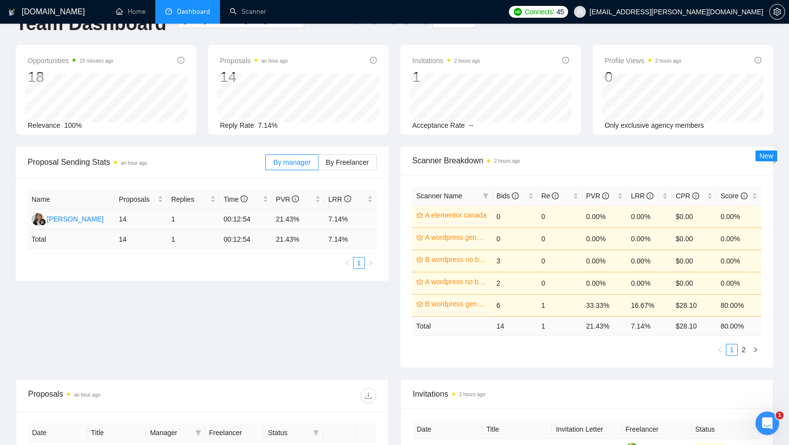
scroll to position [0, 0]
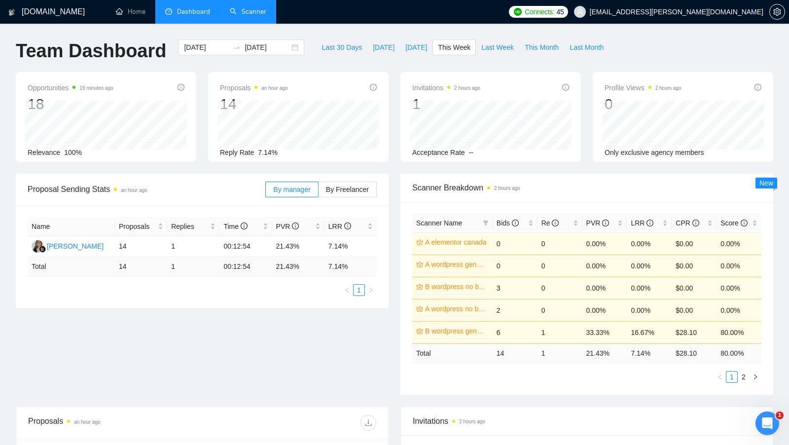
click at [247, 16] on link "Scanner" at bounding box center [248, 11] width 36 height 8
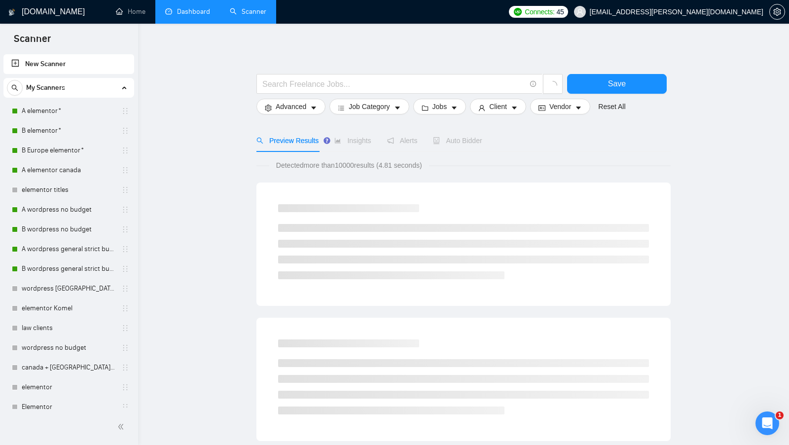
click at [187, 16] on link "Dashboard" at bounding box center [187, 11] width 45 height 8
